Goal: Information Seeking & Learning: Learn about a topic

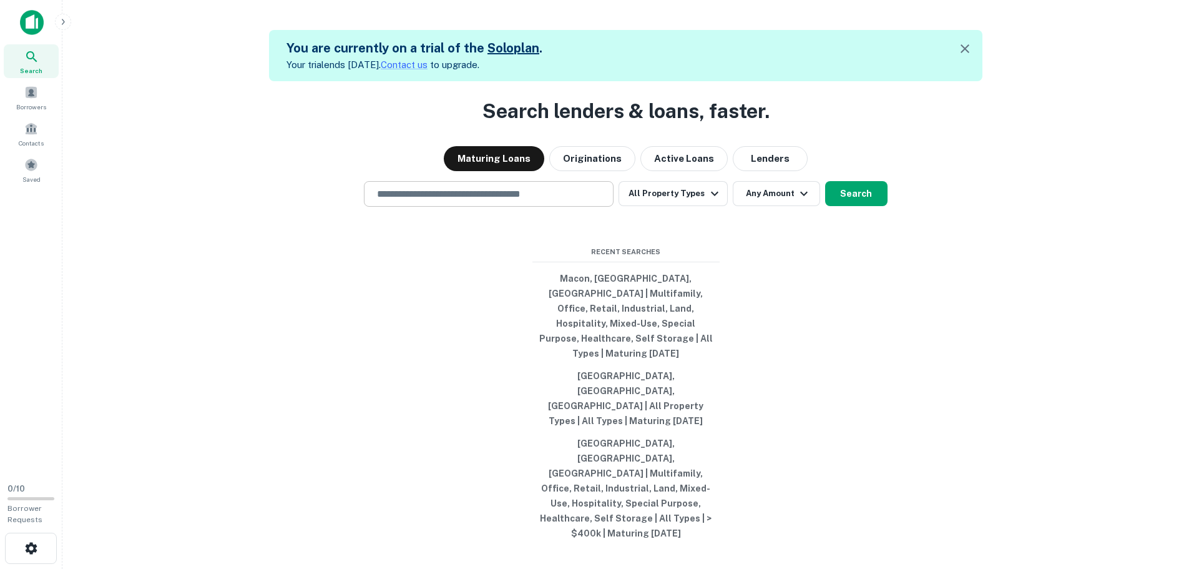
click at [444, 201] on input "text" at bounding box center [489, 194] width 238 height 14
click at [359, 282] on div "Search lenders & loans, faster. Maturing Loans Originations Active Loans Lender…" at bounding box center [625, 365] width 1107 height 569
click at [407, 201] on input "text" at bounding box center [489, 194] width 238 height 14
type input "*"
type input "**********"
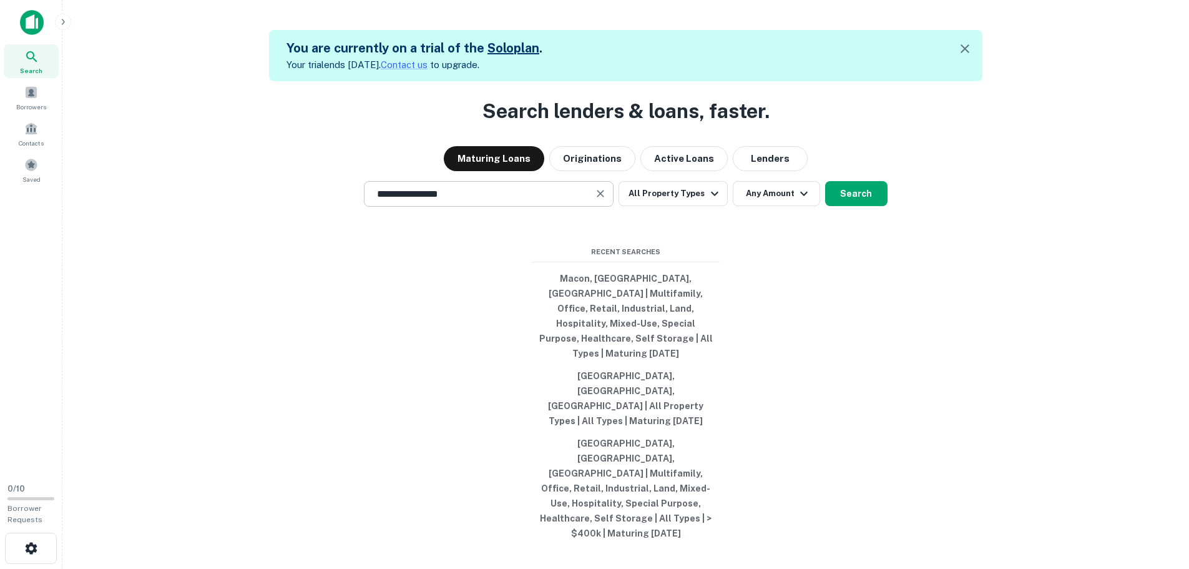
click at [554, 201] on input "**********" at bounding box center [480, 194] width 220 height 14
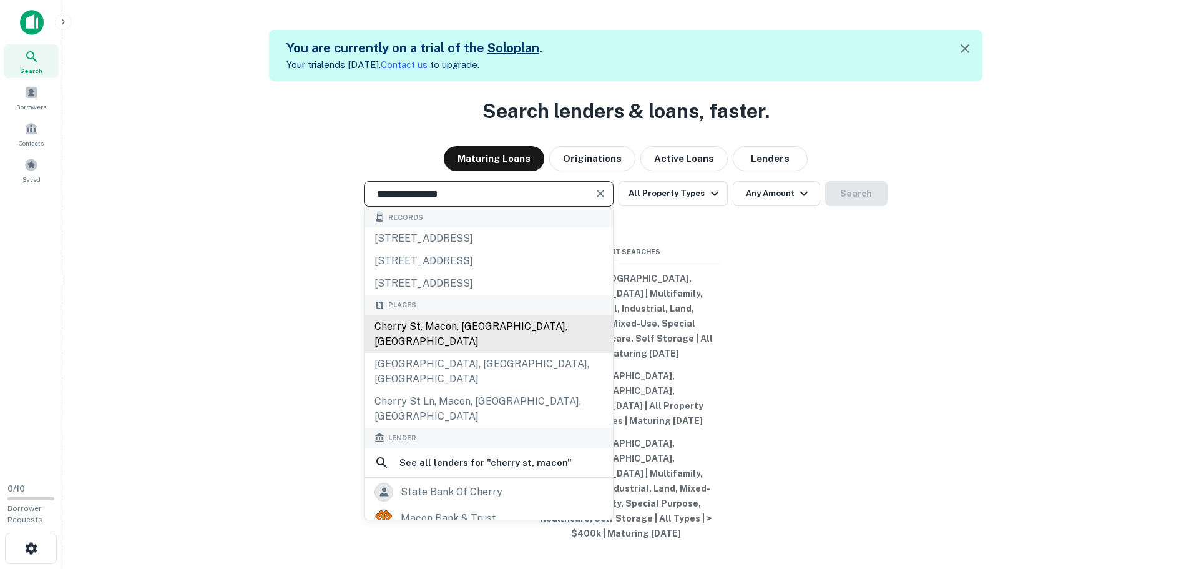
click at [478, 353] on div "Cherry St, Macon, [GEOGRAPHIC_DATA], [GEOGRAPHIC_DATA]" at bounding box center [489, 333] width 248 height 37
type input "**********"
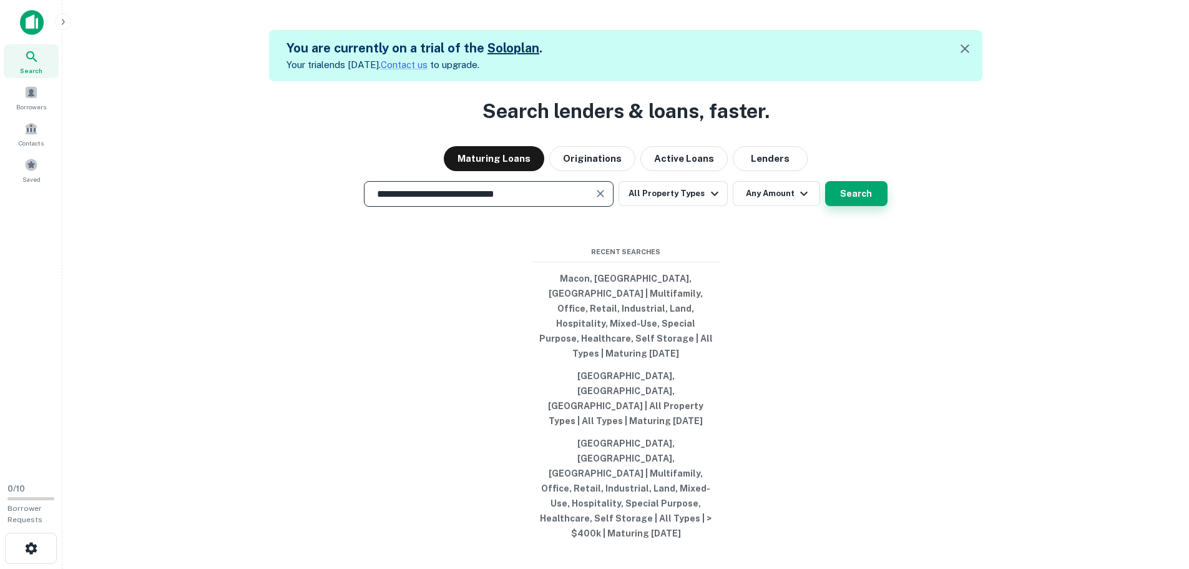
click at [856, 206] on button "Search" at bounding box center [856, 193] width 62 height 25
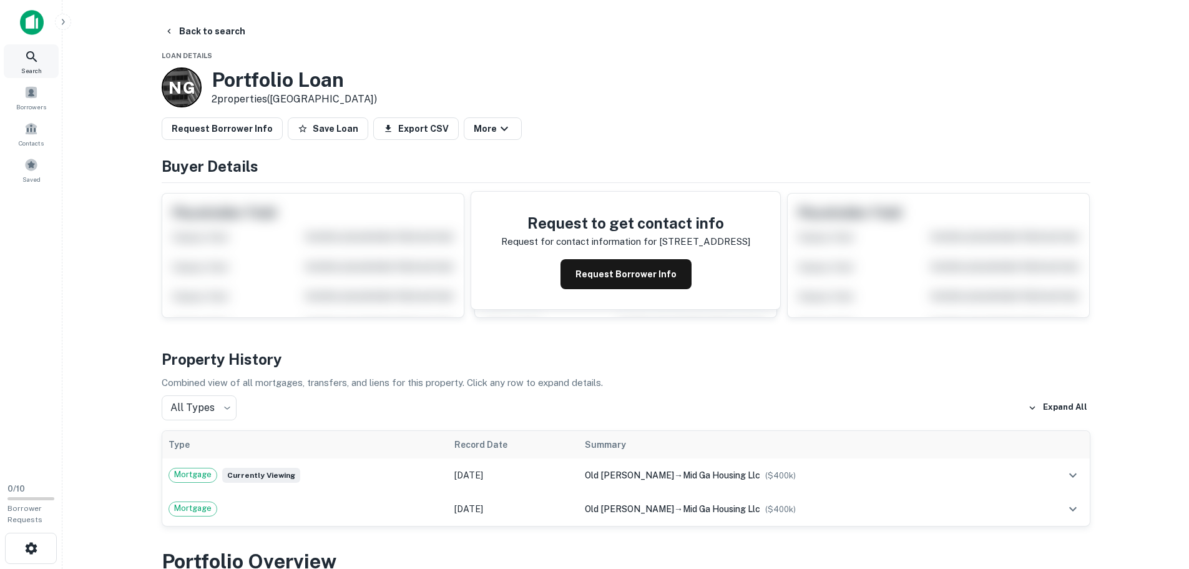
click at [32, 53] on icon at bounding box center [31, 56] width 11 height 11
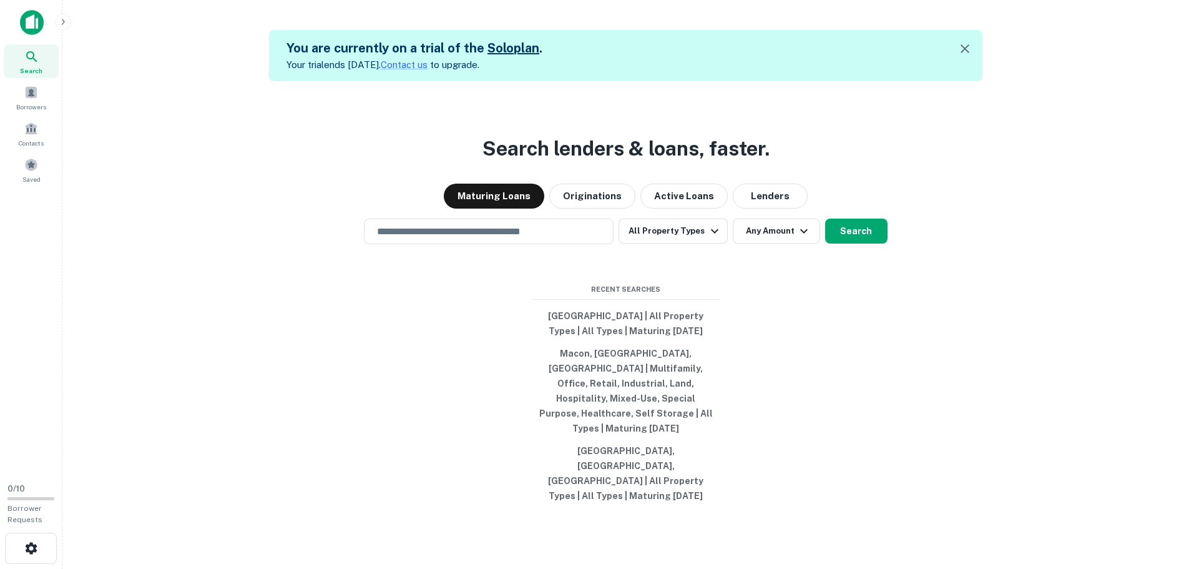
click at [27, 24] on img at bounding box center [32, 22] width 24 height 25
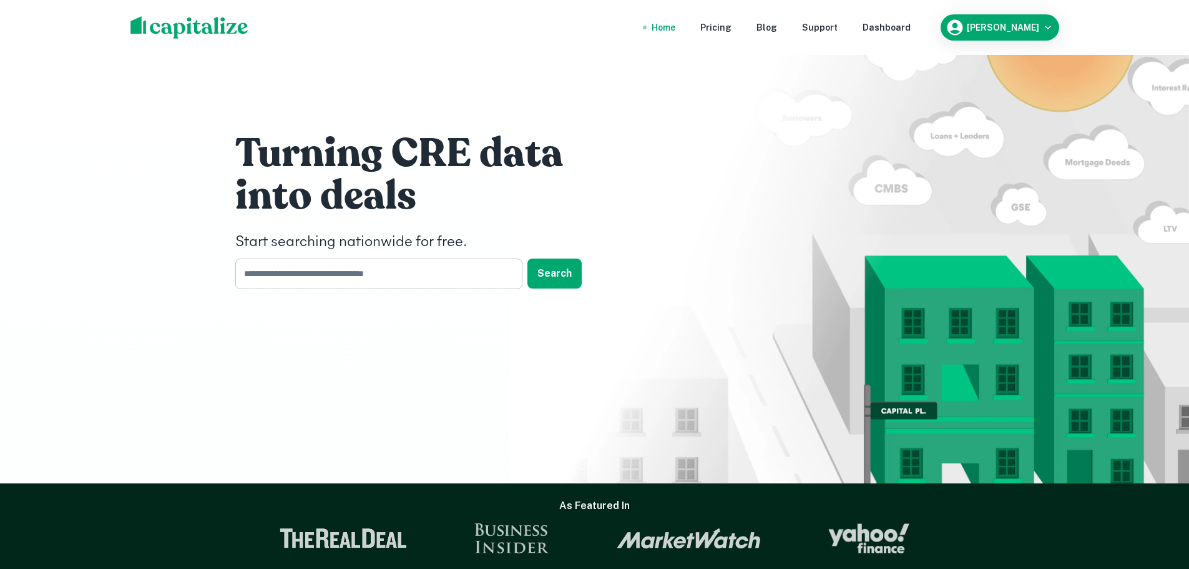
click at [300, 283] on input "text" at bounding box center [374, 273] width 278 height 31
type input "*********"
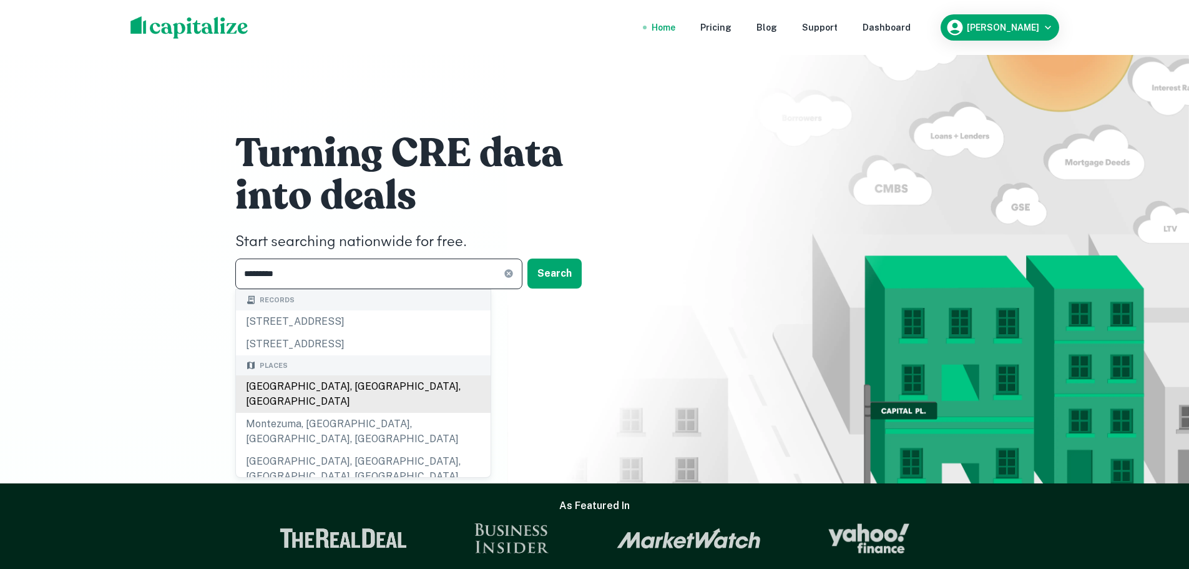
click at [307, 386] on div "Macon, GA, USA" at bounding box center [363, 393] width 255 height 37
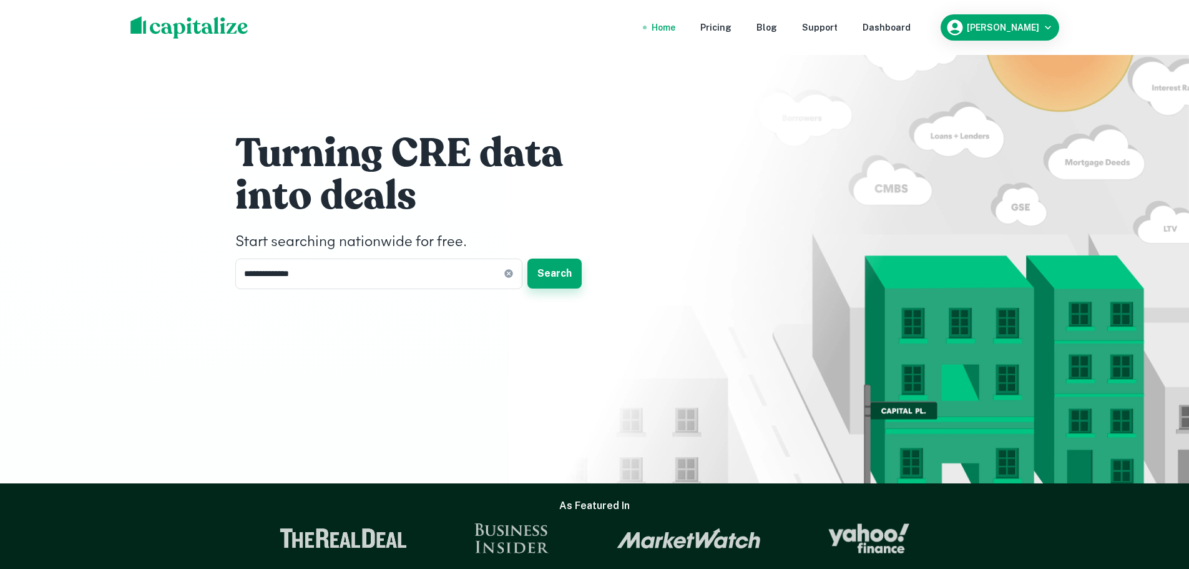
click at [548, 275] on button "Search" at bounding box center [554, 273] width 54 height 30
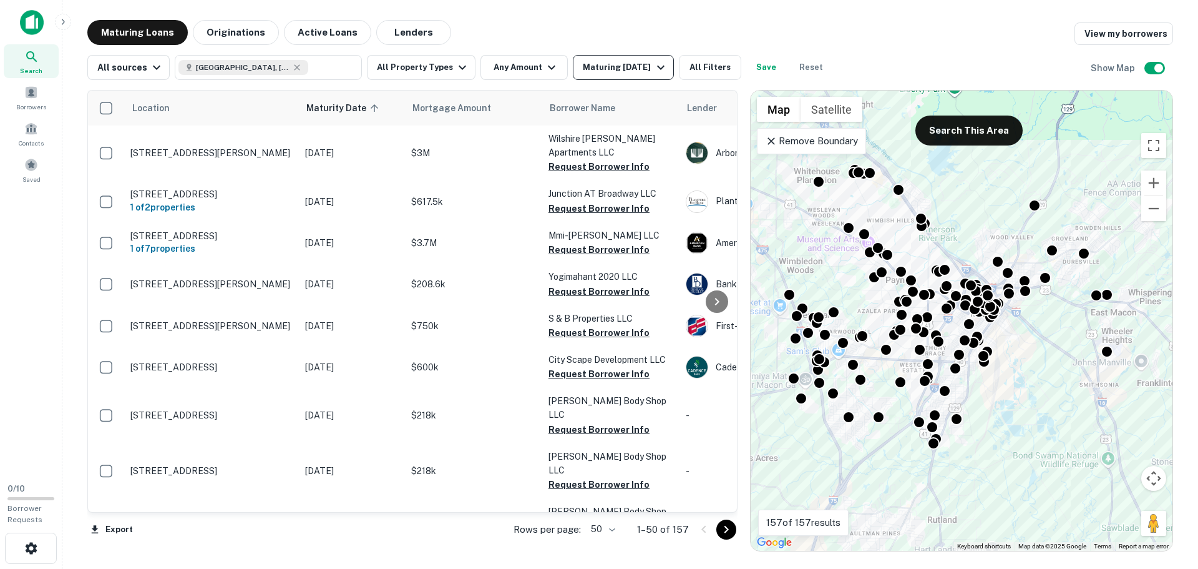
click at [658, 66] on icon "button" at bounding box center [660, 68] width 7 height 4
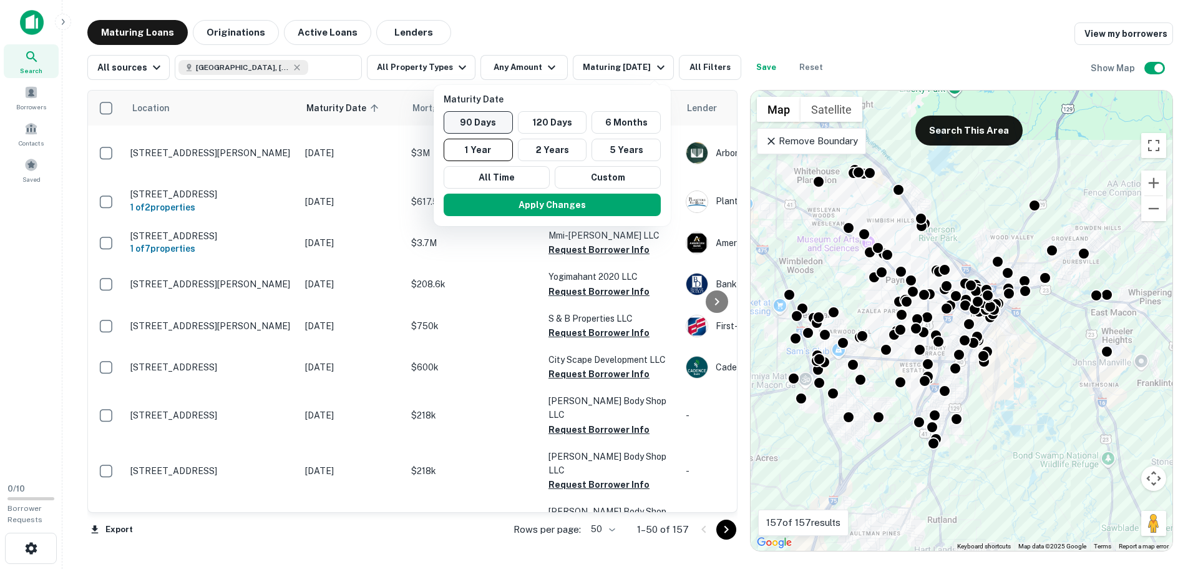
click at [488, 120] on button "90 Days" at bounding box center [478, 122] width 69 height 22
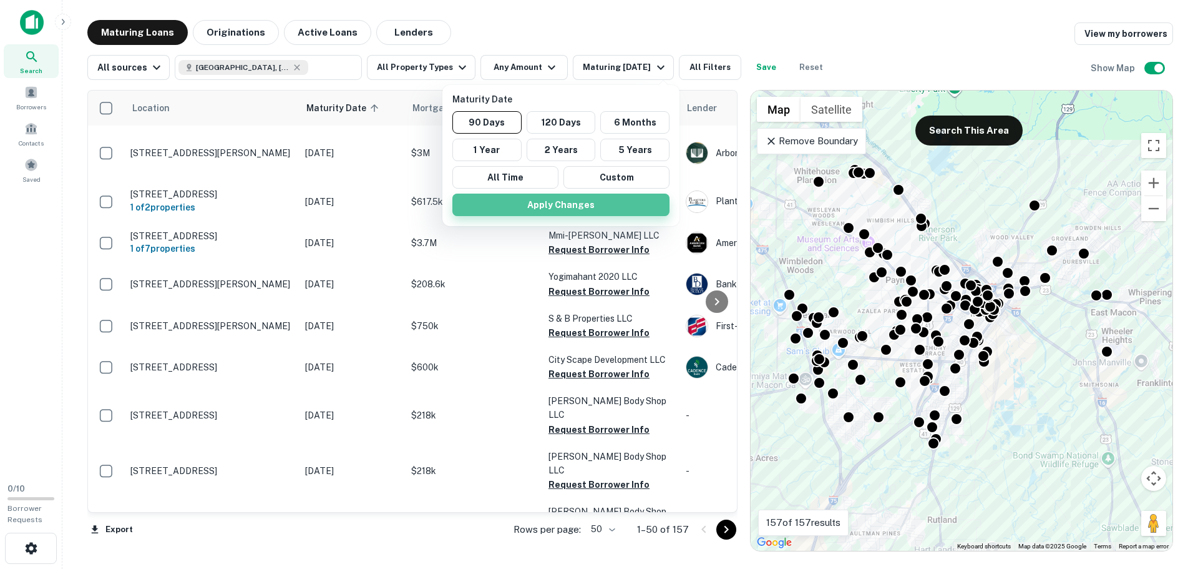
click at [554, 206] on button "Apply Changes" at bounding box center [561, 204] width 217 height 22
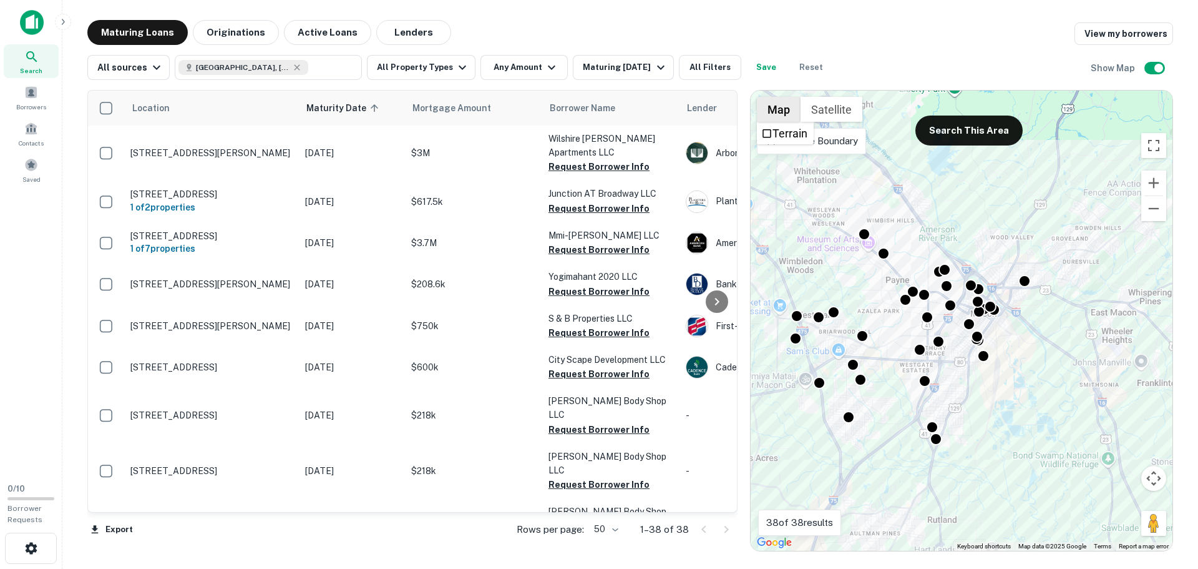
click at [785, 114] on button "Map" at bounding box center [779, 109] width 44 height 25
click at [1100, 291] on div "To activate drag with keyboard, press Alt + Enter. Once in keyboard drag state,…" at bounding box center [962, 321] width 422 height 460
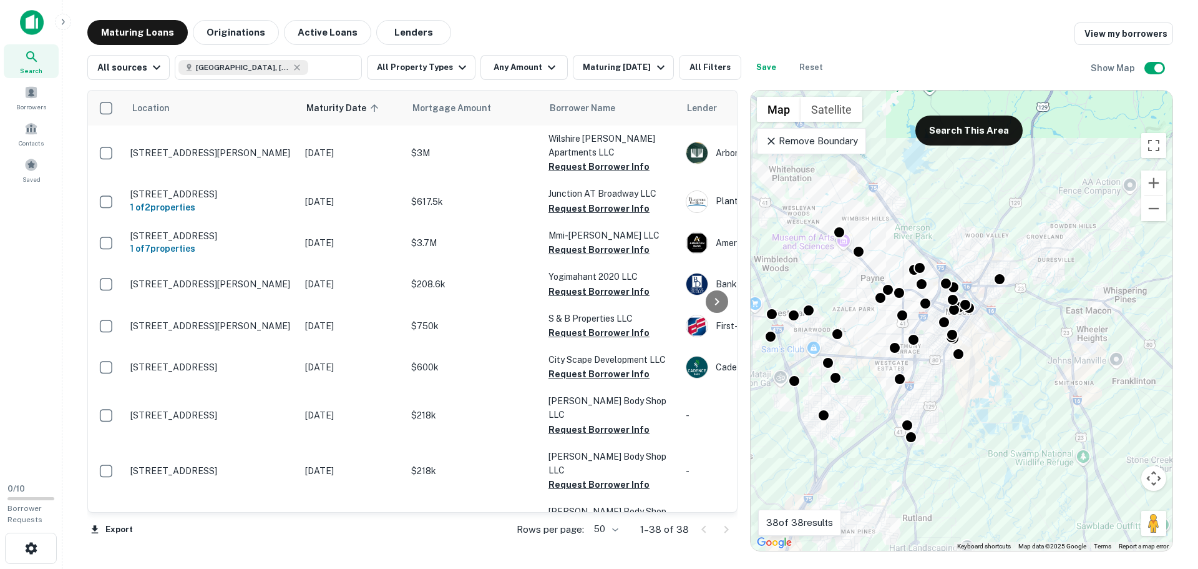
drag, startPoint x: 1021, startPoint y: 258, endPoint x: 995, endPoint y: 256, distance: 26.3
click at [995, 256] on div "To activate drag with keyboard, press Alt + Enter. Once in keyboard drag state,…" at bounding box center [962, 321] width 422 height 460
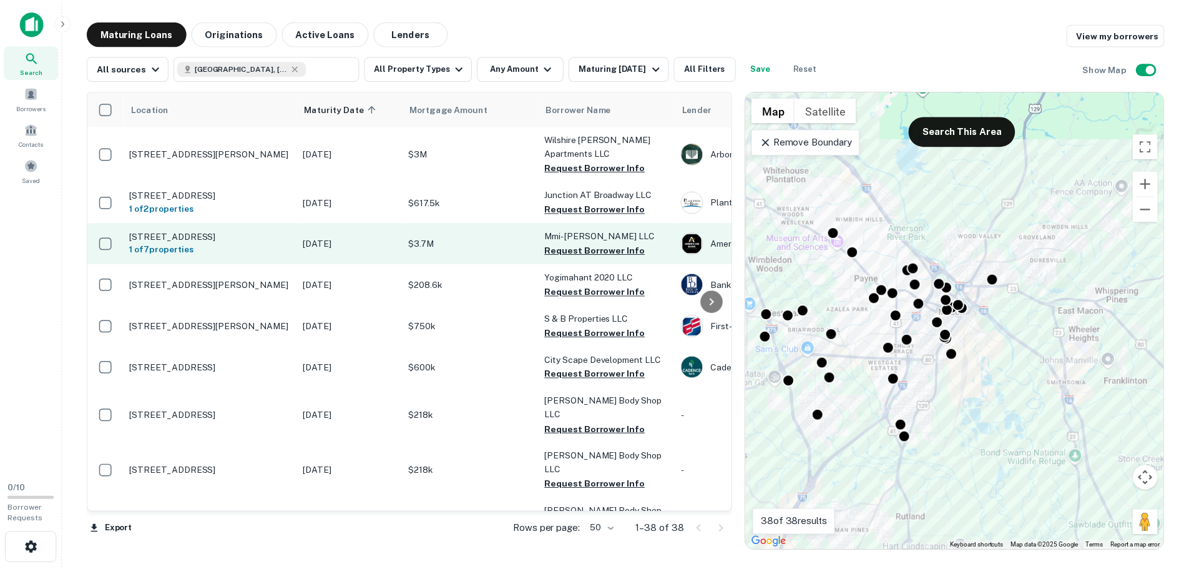
scroll to position [62, 0]
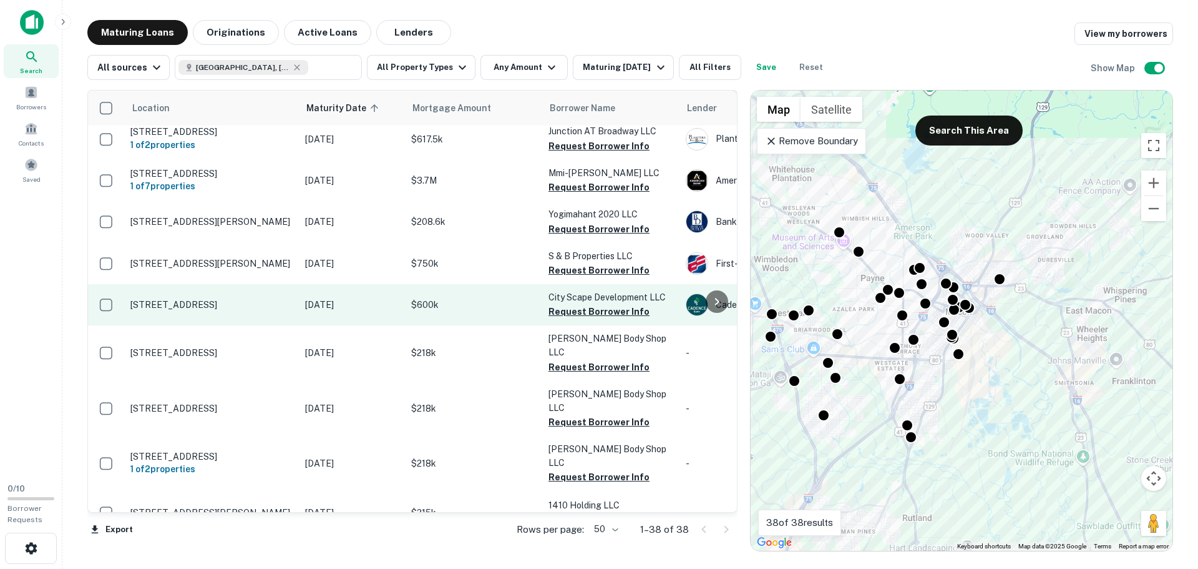
click at [200, 301] on p "557 Cherry St Macon, GA31201" at bounding box center [211, 304] width 162 height 11
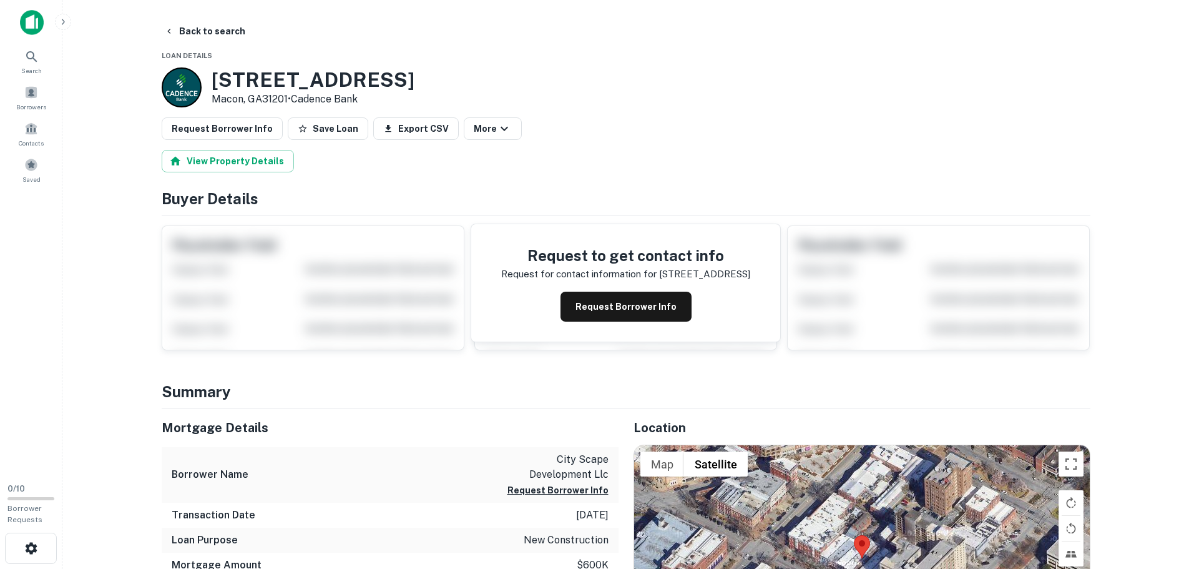
click at [635, 157] on div "View Property Details" at bounding box center [626, 161] width 929 height 22
